Goal: Use online tool/utility

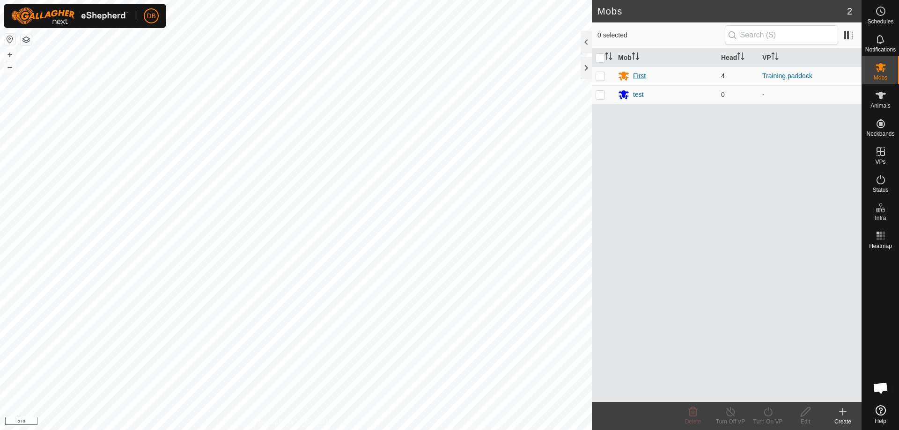
click at [635, 78] on div "First" at bounding box center [639, 76] width 13 height 10
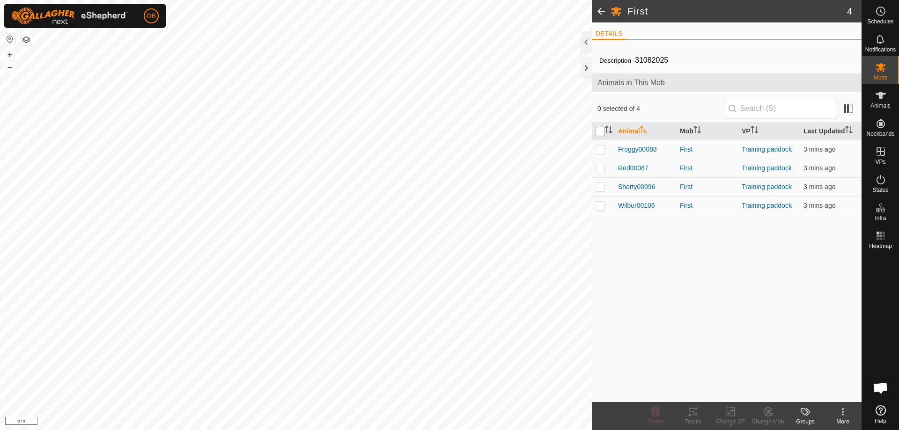
click at [600, 135] on input "checkbox" at bounding box center [599, 131] width 9 height 9
checkbox input "true"
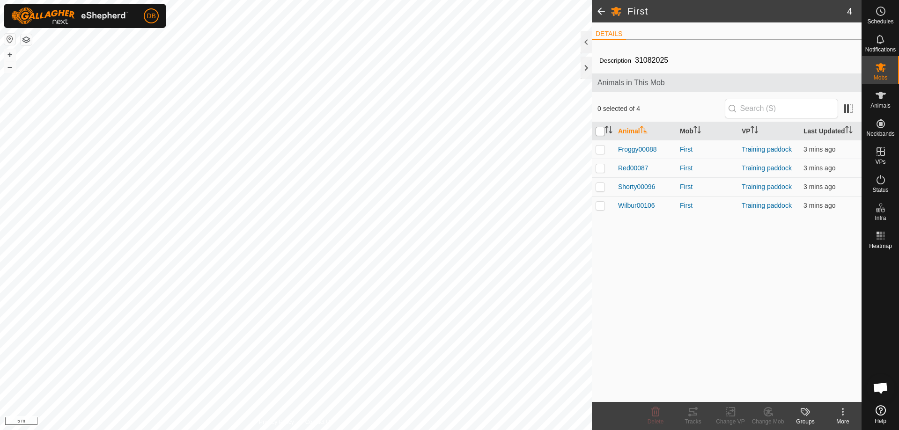
checkbox input "true"
click at [731, 415] on icon at bounding box center [731, 411] width 12 height 11
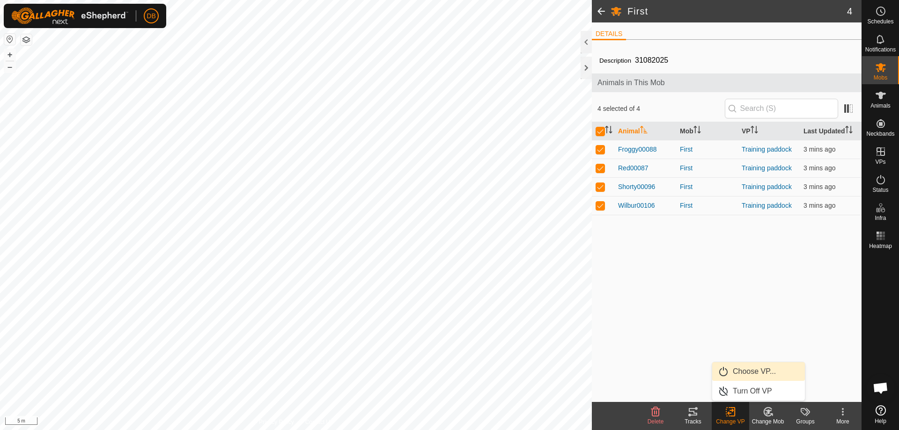
click at [749, 371] on link "Choose VP..." at bounding box center [758, 371] width 93 height 19
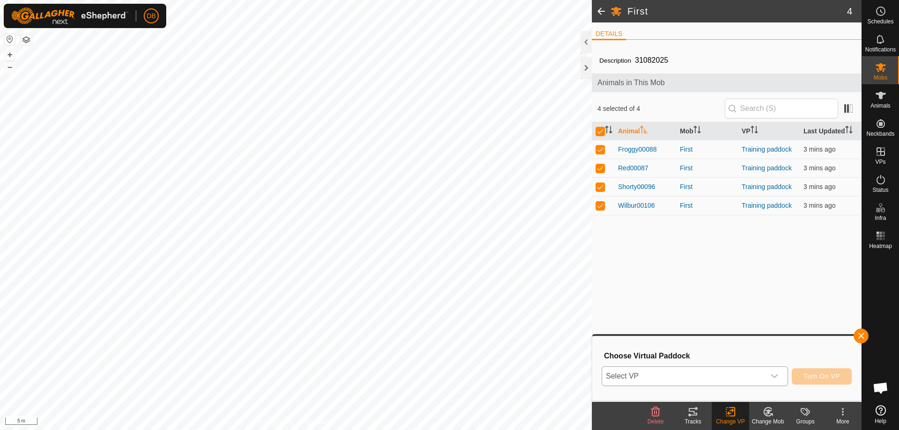
click at [774, 374] on icon "dropdown trigger" at bounding box center [774, 376] width 7 height 7
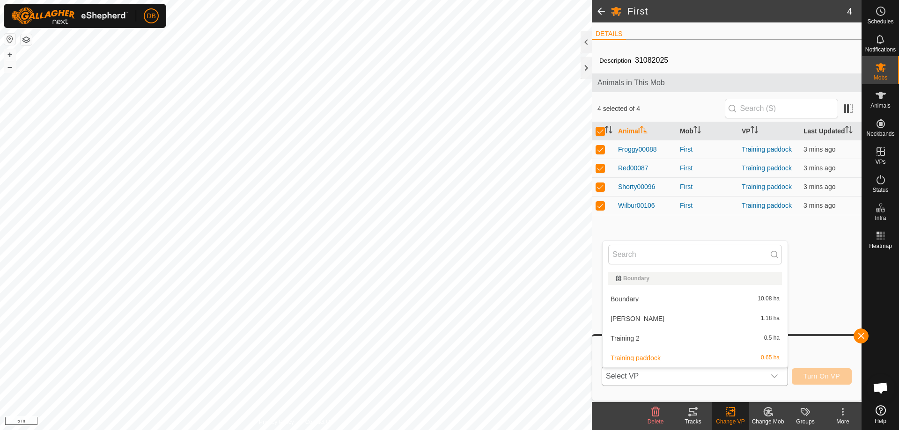
click at [655, 343] on li "Training 2 0.5 ha" at bounding box center [694, 338] width 185 height 19
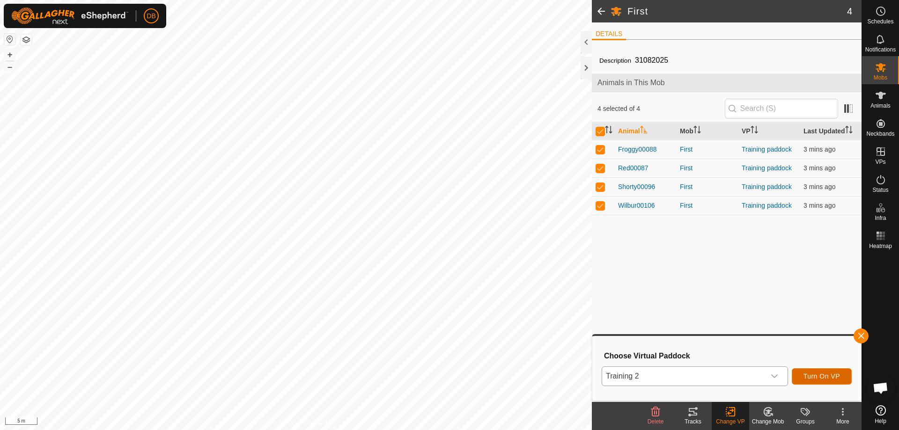
click at [820, 379] on span "Turn On VP" at bounding box center [821, 376] width 37 height 7
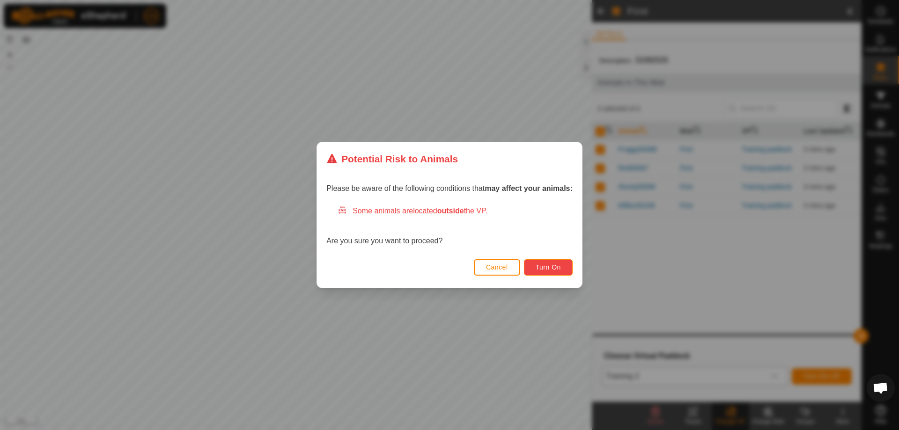
click at [542, 268] on span "Turn On" at bounding box center [548, 267] width 25 height 7
